Goal: Navigation & Orientation: Find specific page/section

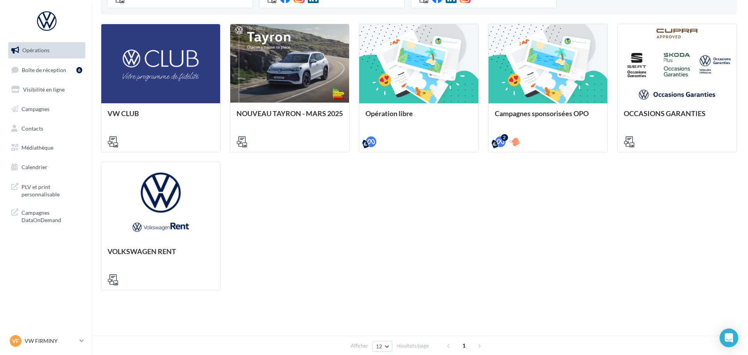
scroll to position [33, 0]
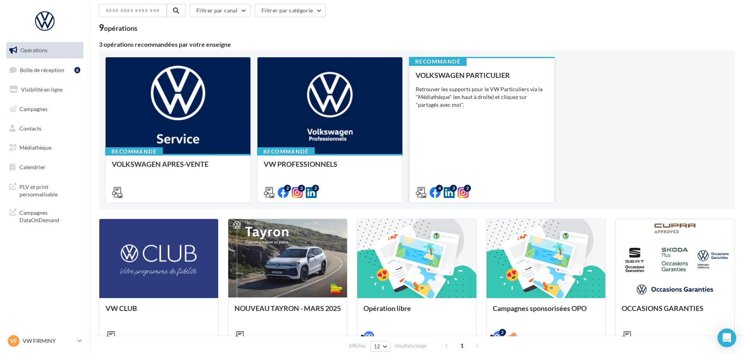
click at [480, 148] on div "VOLKSWAGEN PARTICULIER Retrouver les supports pour le VW Particuliers via la "M…" at bounding box center [482, 133] width 132 height 124
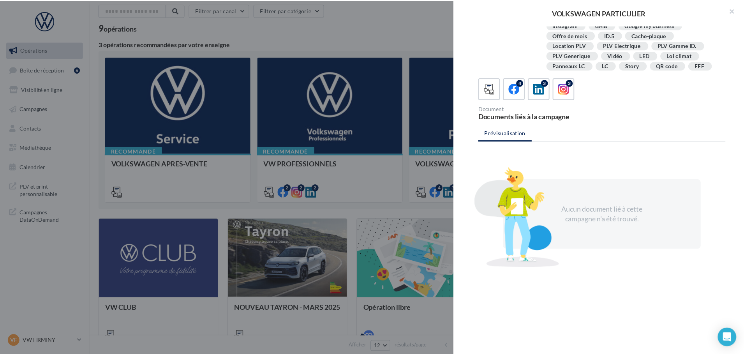
scroll to position [0, 0]
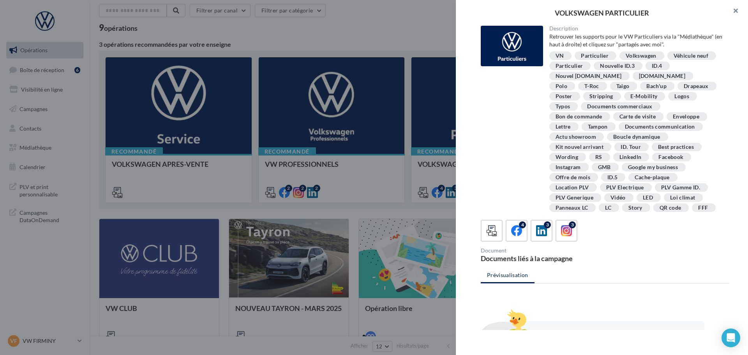
click at [736, 12] on button "button" at bounding box center [732, 11] width 31 height 23
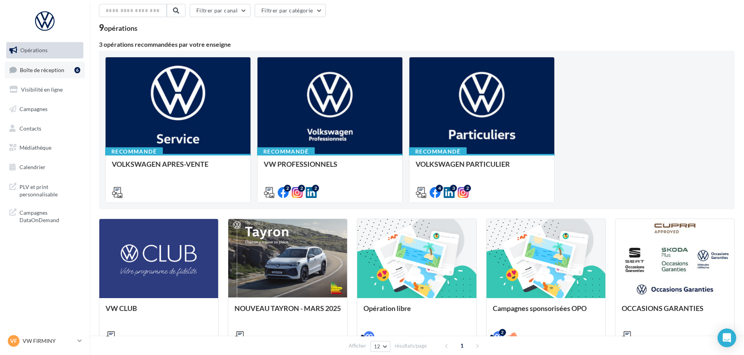
click at [35, 66] on span "Boîte de réception" at bounding box center [42, 69] width 44 height 7
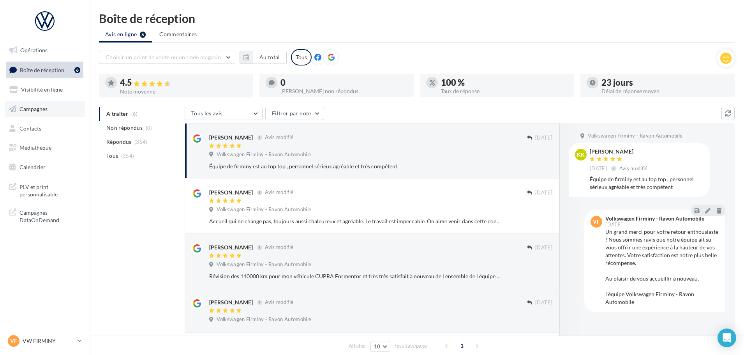
click at [40, 110] on span "Campagnes" at bounding box center [33, 109] width 28 height 7
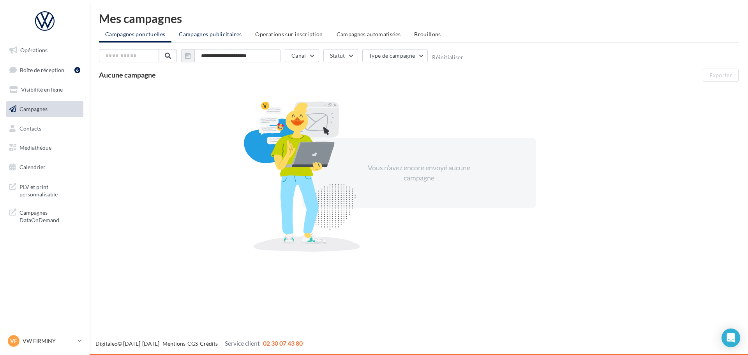
click at [205, 36] on span "Campagnes publicitaires" at bounding box center [210, 34] width 63 height 7
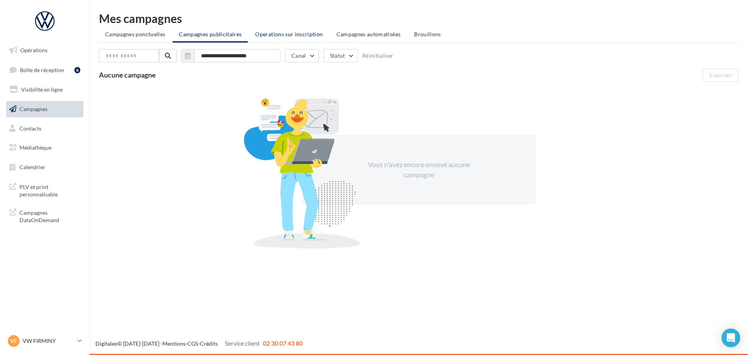
click at [272, 35] on span "Operations sur inscription" at bounding box center [288, 34] width 67 height 7
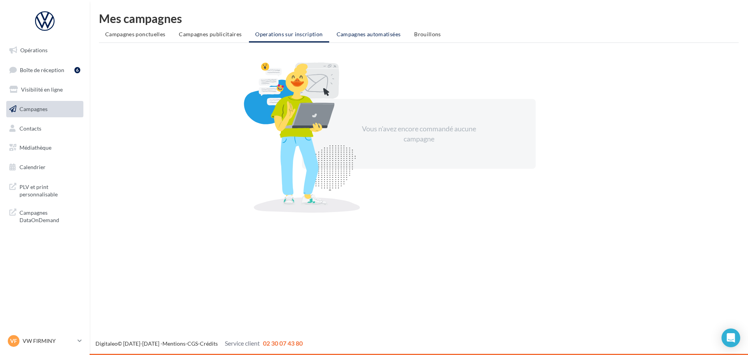
click at [342, 34] on span "Campagnes automatisées" at bounding box center [369, 34] width 64 height 7
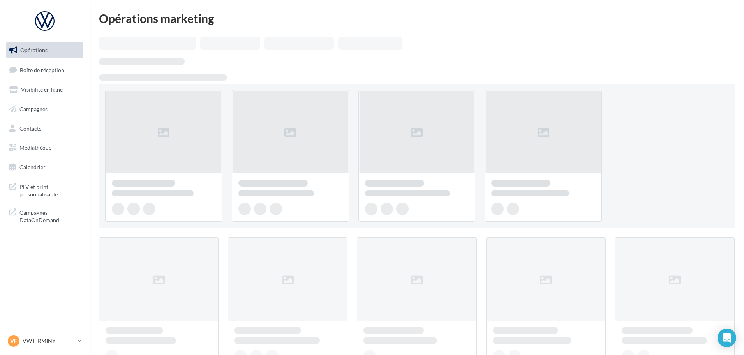
scroll to position [33, 0]
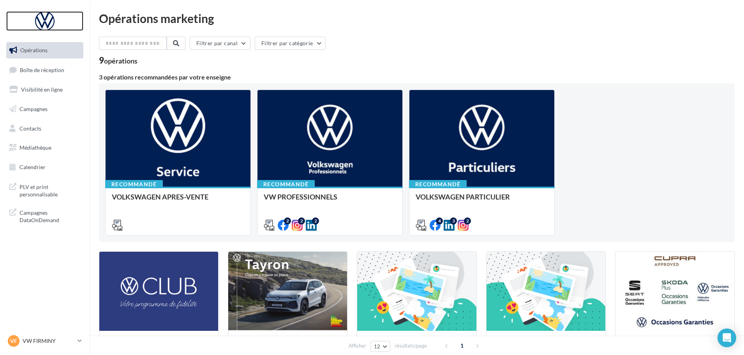
click at [44, 21] on div at bounding box center [45, 20] width 62 height 19
click at [42, 191] on span "PLV et print personnalisable" at bounding box center [49, 190] width 61 height 17
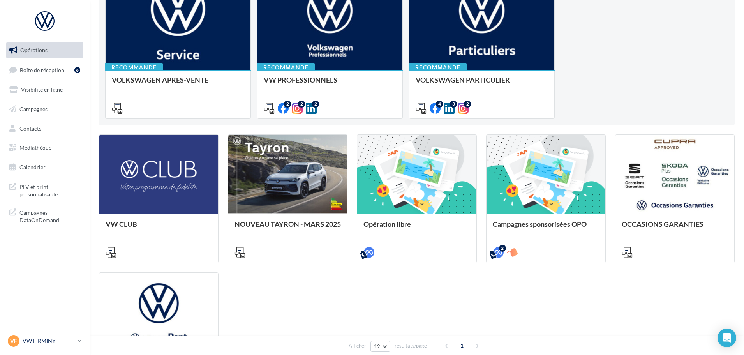
click at [56, 341] on p "VW FIRMINY" at bounding box center [49, 341] width 52 height 8
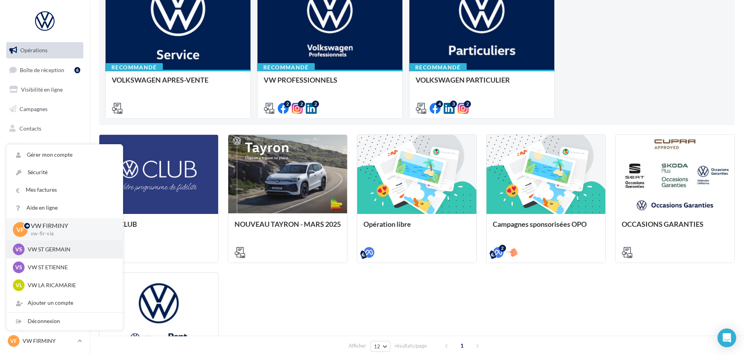
click at [72, 252] on p "VW ST GERMAIN" at bounding box center [71, 249] width 86 height 8
